Goal: Use online tool/utility: Utilize a website feature to perform a specific function

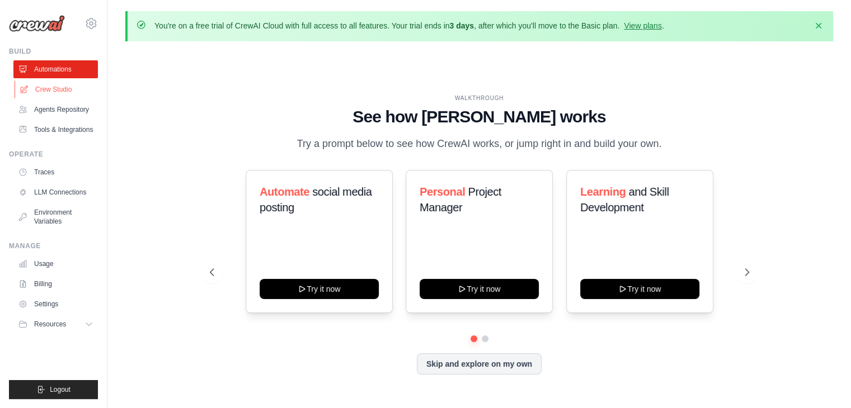
click at [37, 88] on link "Crew Studio" at bounding box center [57, 90] width 84 height 18
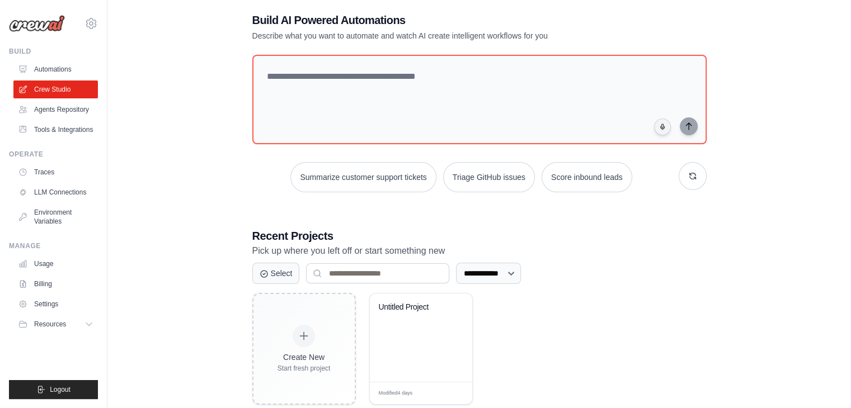
scroll to position [81, 0]
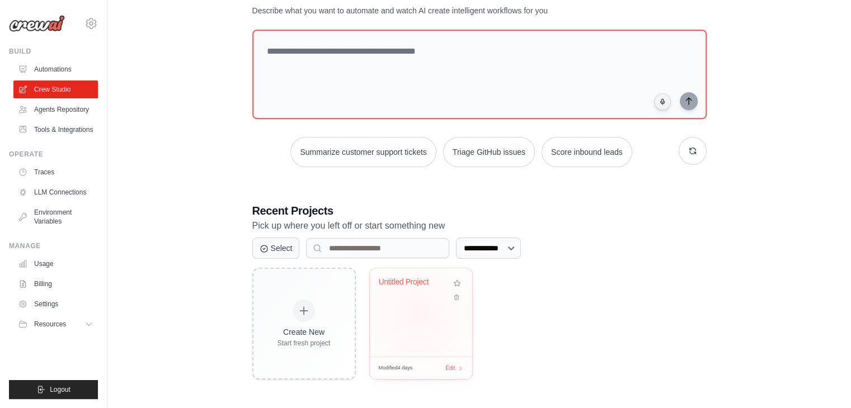
click at [418, 313] on div "Untitled Project" at bounding box center [421, 312] width 102 height 88
